Goal: Information Seeking & Learning: Learn about a topic

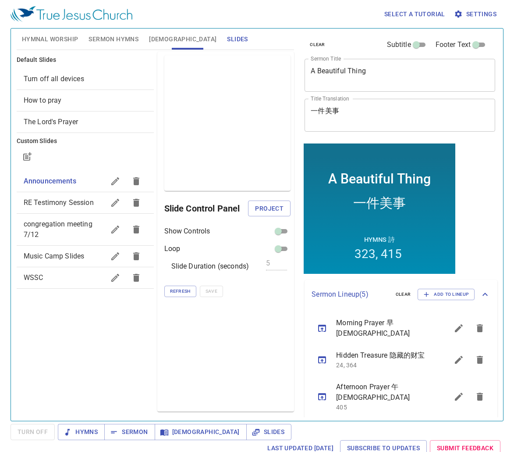
scroll to position [67, 0]
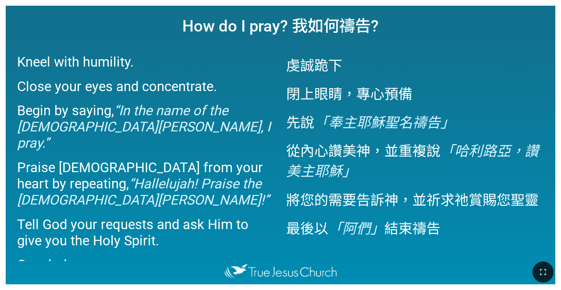
click at [390, 4] on div "How do I pray? 我如何禱告? Kneel with humility. Close your eyes and concentrate. Beg…" at bounding box center [280, 145] width 561 height 290
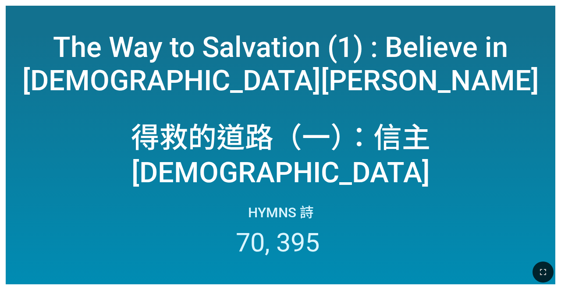
click at [541, 8] on div "The Way to Salvation (1) : Believe in Lord Jesus The Way to Salvation (1) : Bel…" at bounding box center [281, 145] width 550 height 279
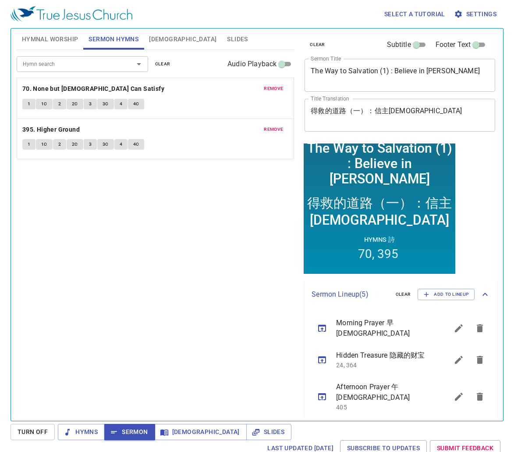
scroll to position [88, 0]
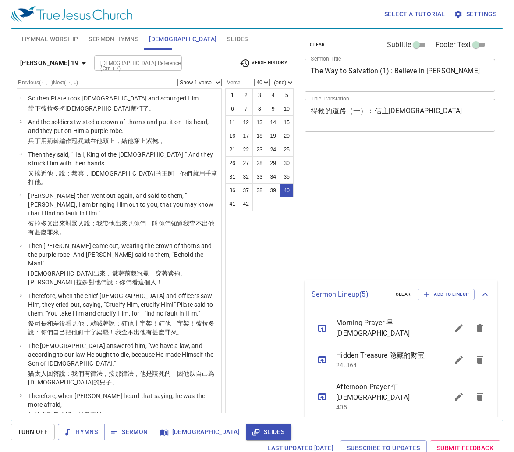
select select "40"
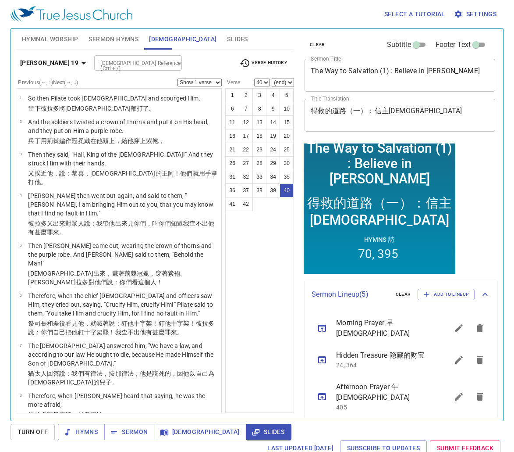
scroll to position [1467, 0]
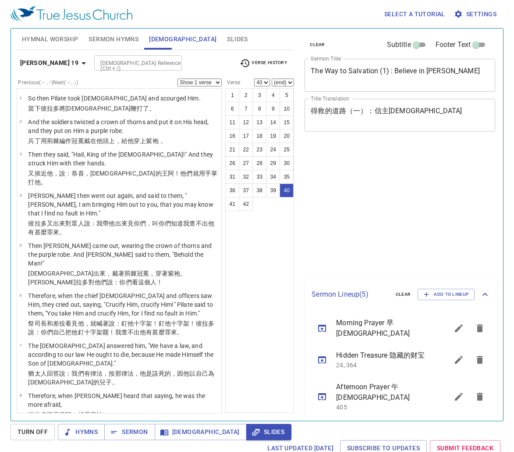
select select "40"
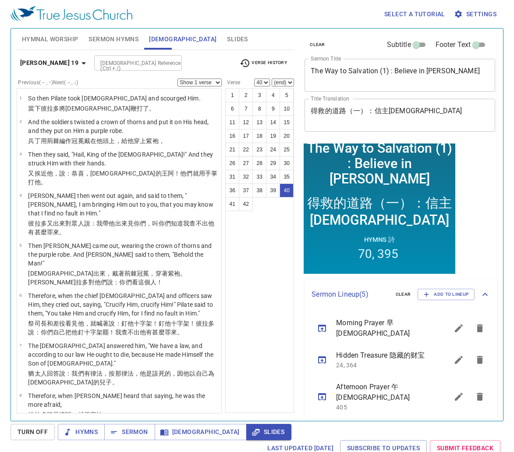
click at [109, 60] on input "[DEMOGRAPHIC_DATA] Reference (Ctrl + /)" at bounding box center [131, 63] width 68 height 10
click at [110, 62] on input "[DEMOGRAPHIC_DATA] Reference (Ctrl + /)" at bounding box center [131, 63] width 68 height 10
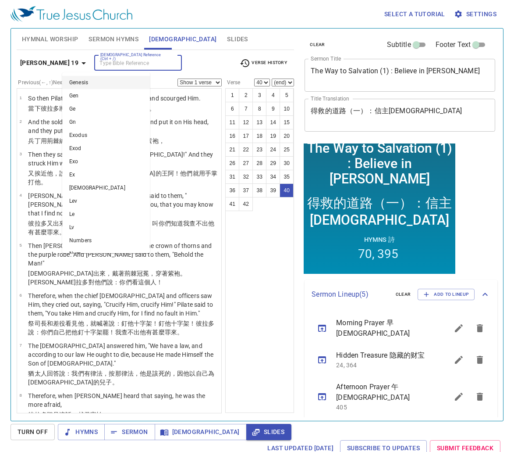
scroll to position [1467, 0]
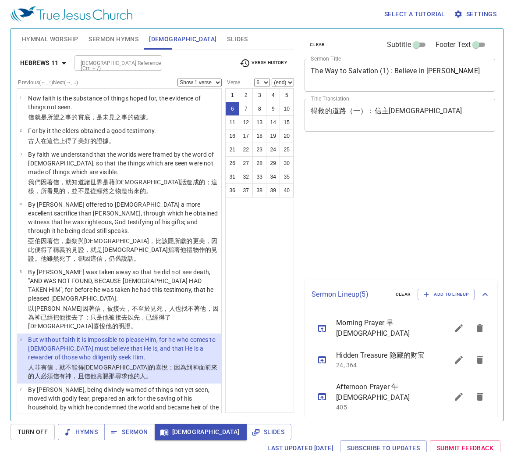
select select "6"
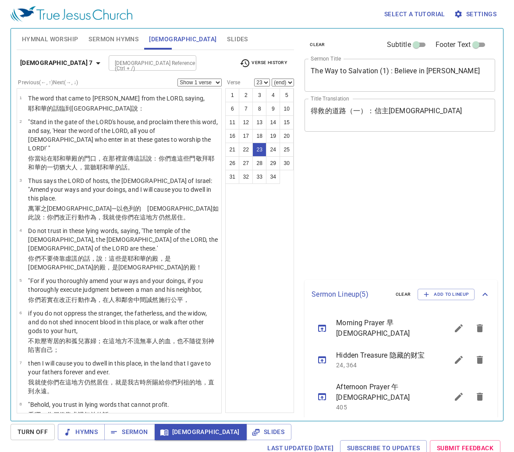
select select "23"
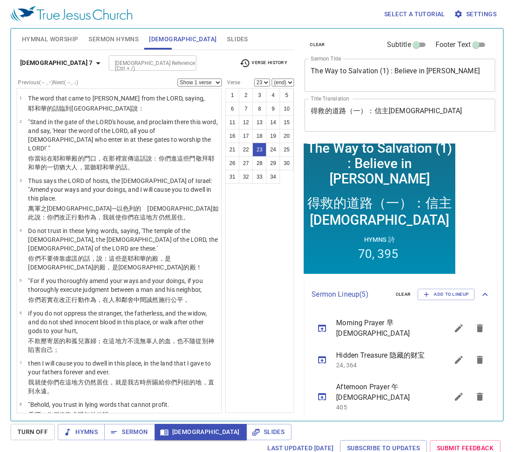
scroll to position [835, 0]
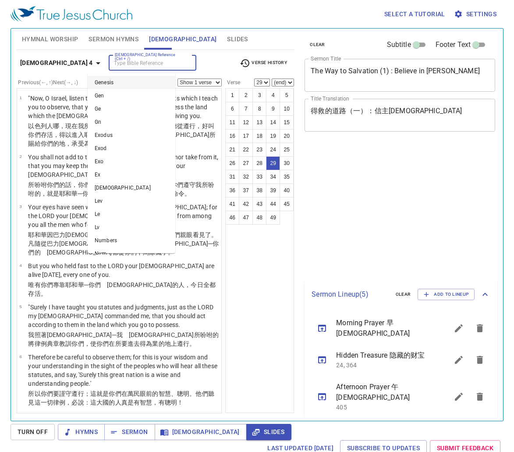
select select "29"
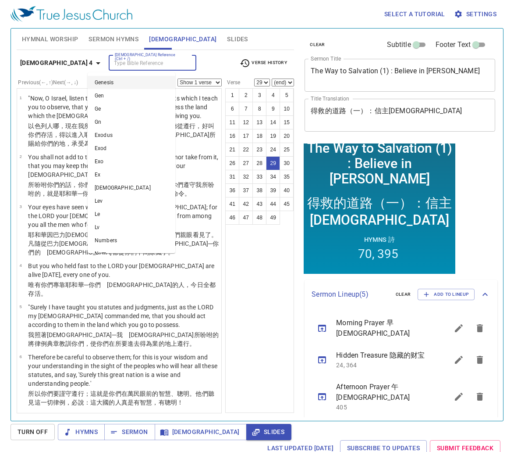
scroll to position [1210, 0]
